Goal: Task Accomplishment & Management: Manage account settings

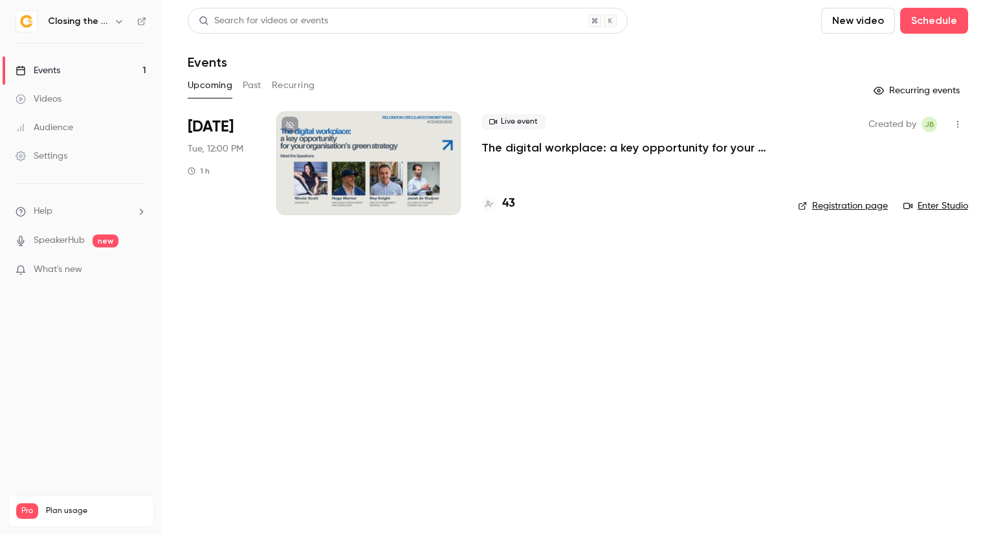
click at [418, 183] on div at bounding box center [368, 163] width 185 height 104
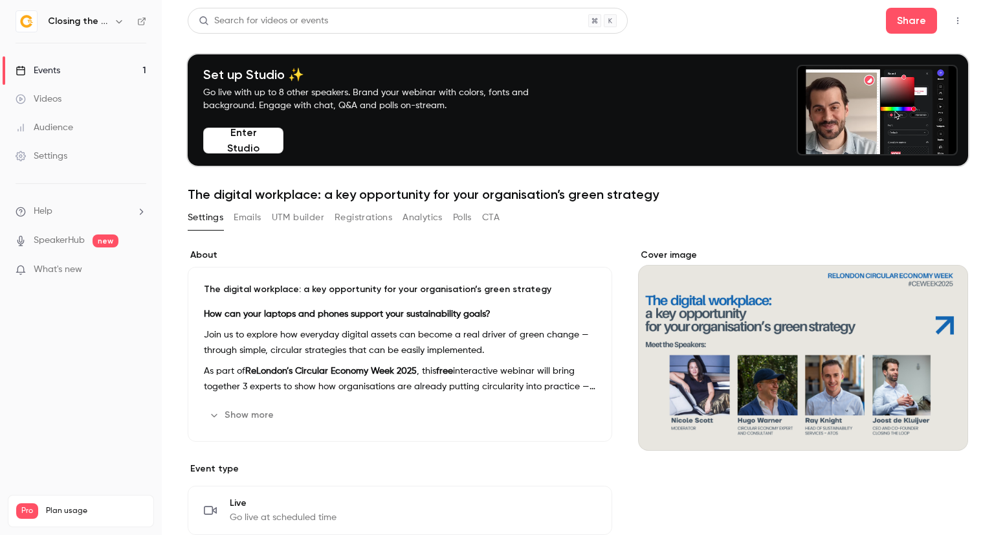
click at [953, 19] on icon "button" at bounding box center [958, 20] width 10 height 9
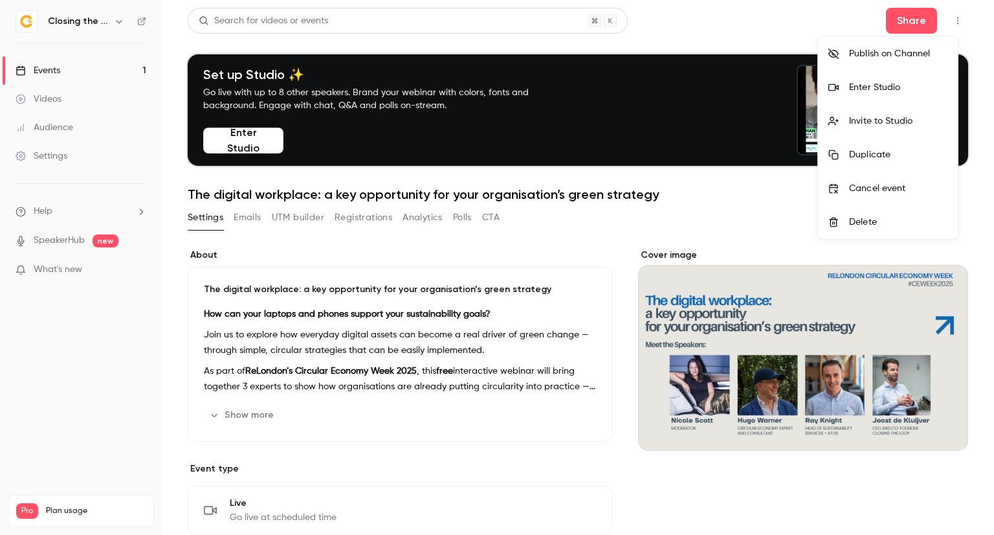
click at [906, 94] on li "Enter Studio" at bounding box center [888, 88] width 140 height 34
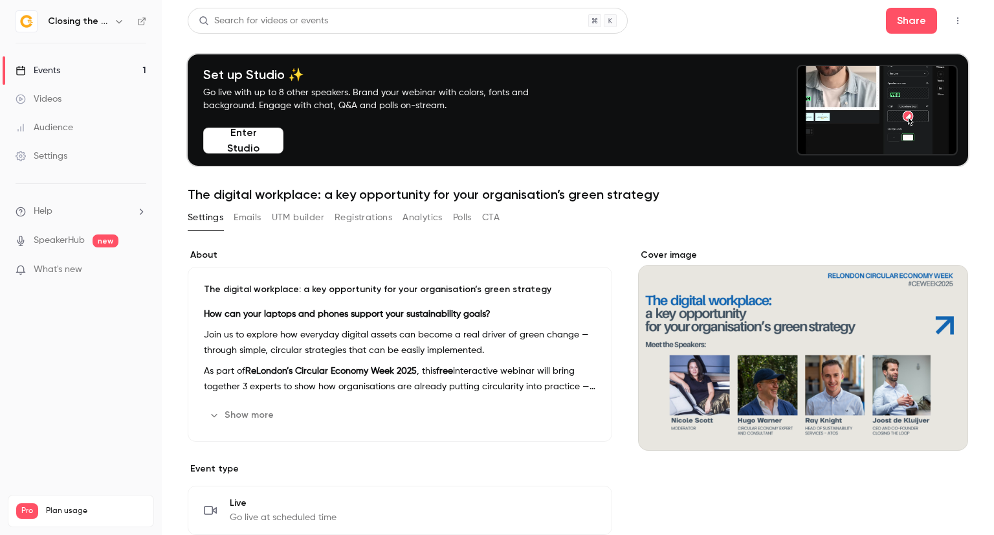
click at [251, 218] on button "Emails" at bounding box center [247, 217] width 27 height 21
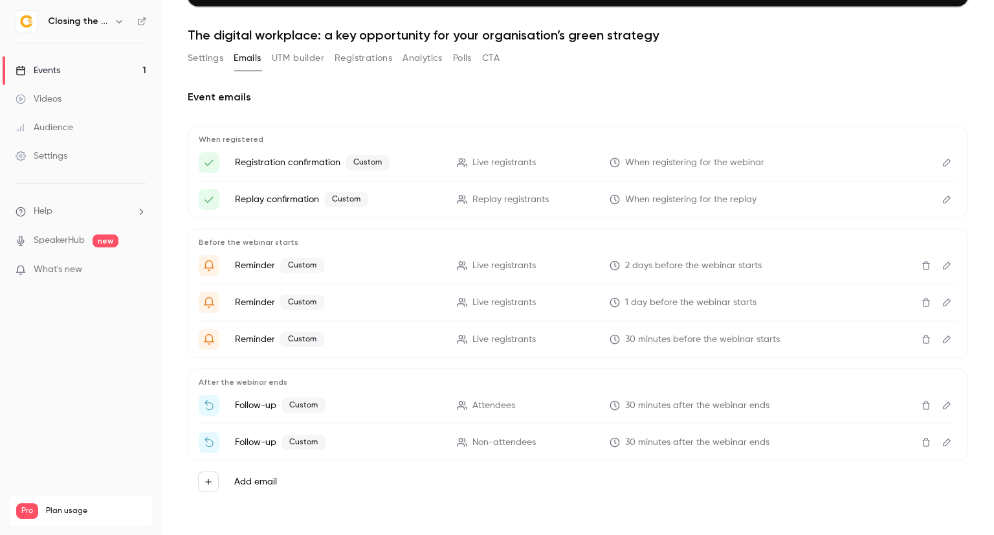
scroll to position [160, 0]
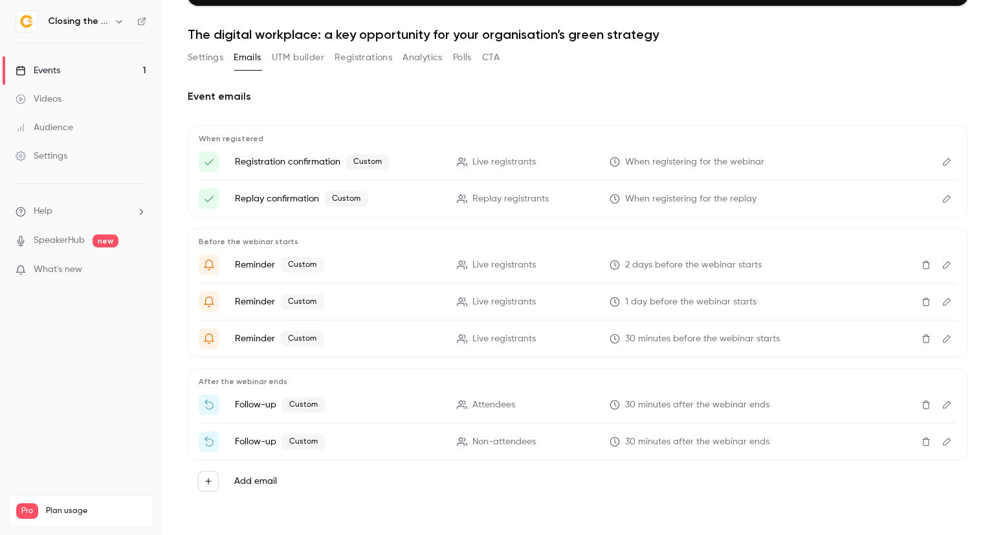
click at [942, 340] on icon "Edit" at bounding box center [947, 338] width 10 height 9
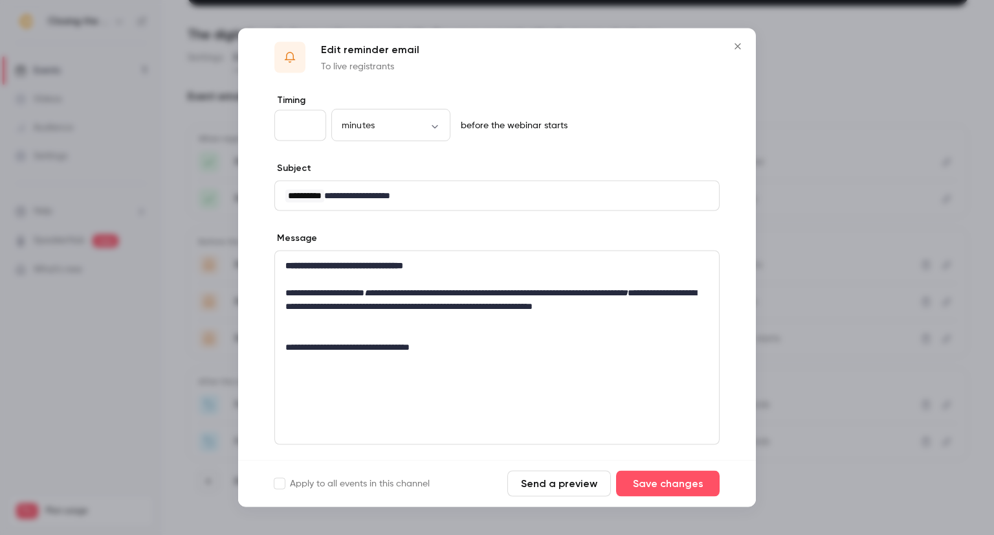
scroll to position [0, 0]
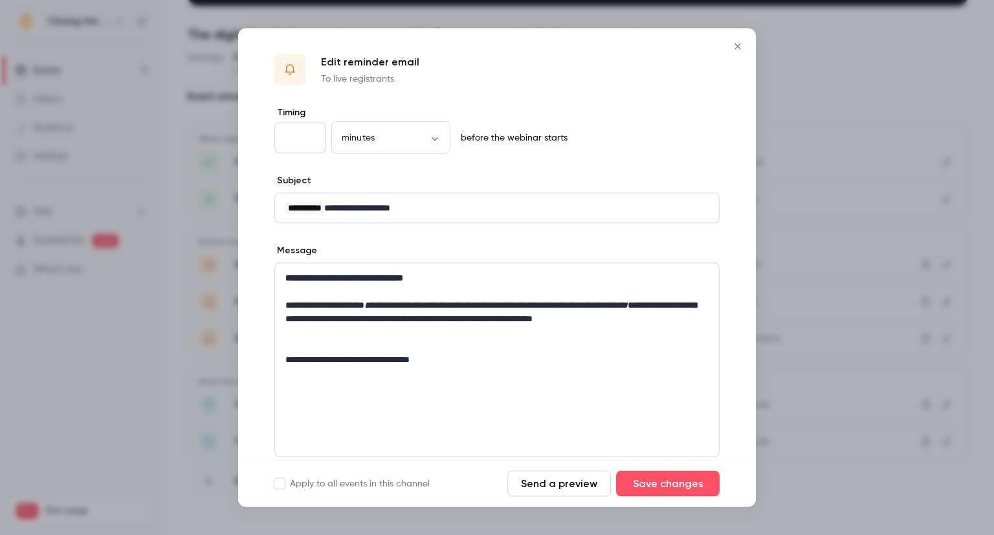
click at [739, 42] on icon "Close" at bounding box center [738, 46] width 16 height 10
